Goal: Navigation & Orientation: Understand site structure

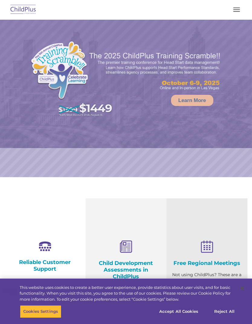
select select "MEDIUM"
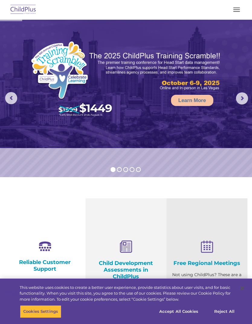
click at [234, 13] on button "button" at bounding box center [237, 10] width 13 height 10
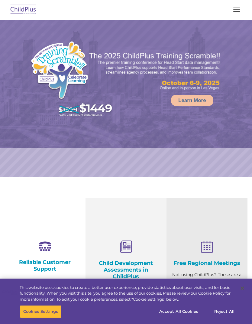
select select "MEDIUM"
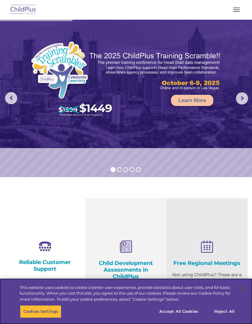
click at [186, 310] on button "Accept All Cookies" at bounding box center [179, 311] width 46 height 13
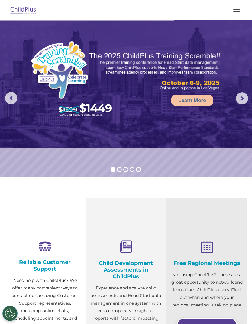
click at [239, 10] on button "button" at bounding box center [237, 10] width 13 height 10
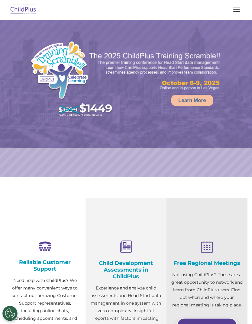
select select "MEDIUM"
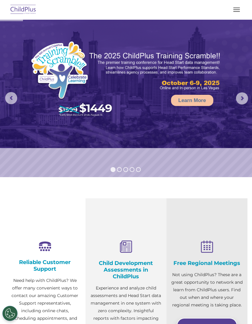
click at [239, 11] on span "button" at bounding box center [237, 11] width 7 height 1
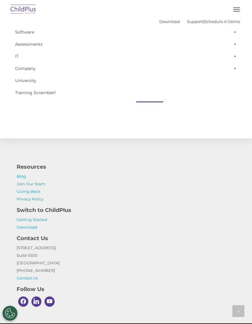
scroll to position [654, 0]
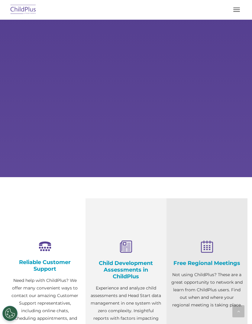
scroll to position [439, 0]
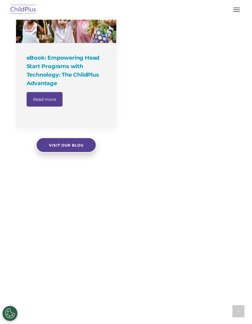
select select "MEDIUM"
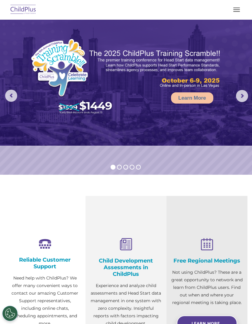
scroll to position [0, 0]
